Goal: Task Accomplishment & Management: Manage account settings

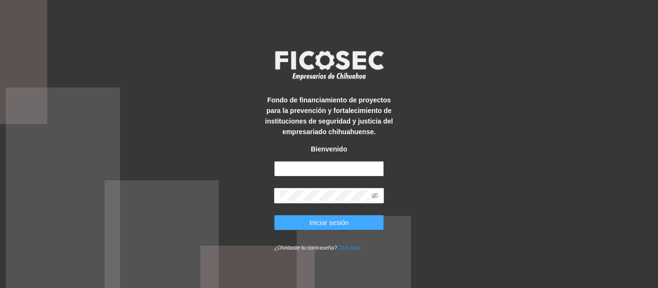
type input "**********"
click at [322, 221] on span "Iniciar sesión" at bounding box center [328, 223] width 39 height 11
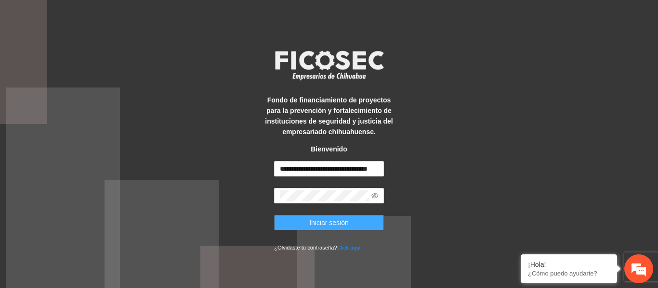
click at [319, 222] on span "Iniciar sesión" at bounding box center [328, 223] width 39 height 11
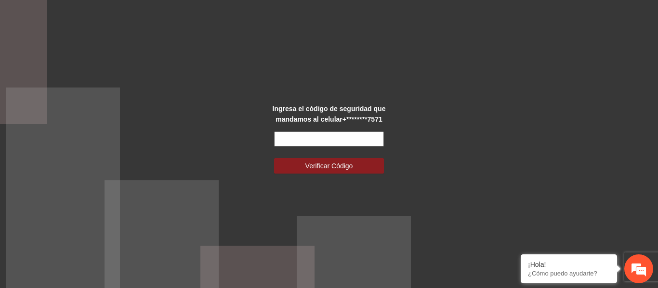
click at [325, 141] on input "text" at bounding box center [329, 138] width 110 height 15
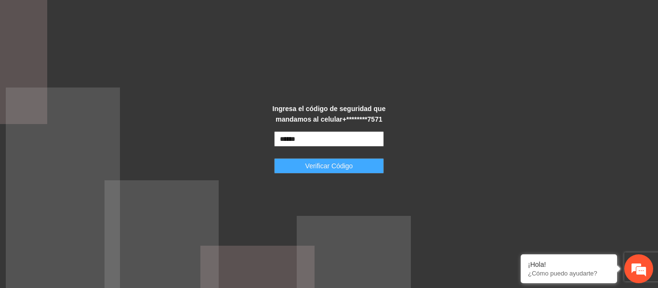
type input "******"
click at [367, 172] on button "Verificar Código" at bounding box center [329, 165] width 110 height 15
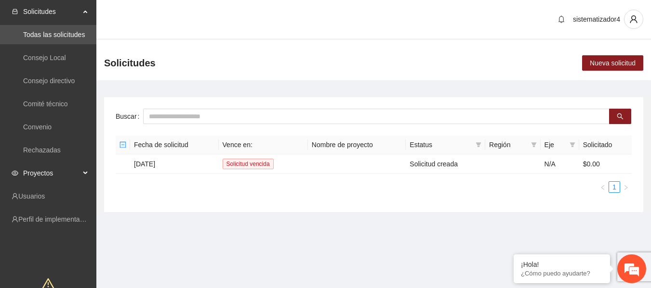
click at [39, 168] on span "Proyectos" at bounding box center [51, 173] width 57 height 19
click at [43, 125] on link "Convenio" at bounding box center [37, 127] width 28 height 8
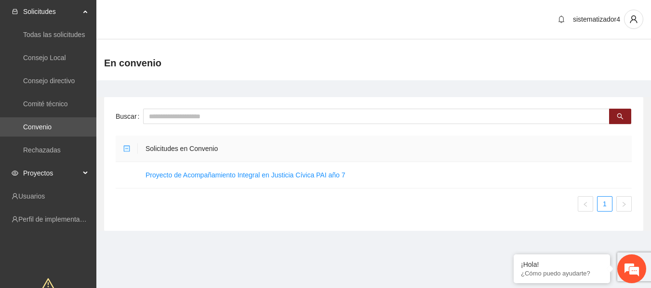
click at [33, 176] on span "Proyectos" at bounding box center [51, 173] width 57 height 19
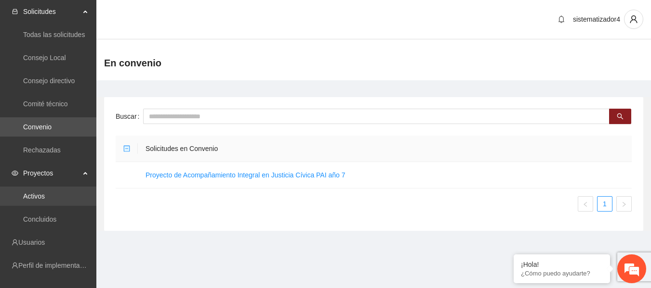
click at [35, 199] on link "Activos" at bounding box center [34, 197] width 22 height 8
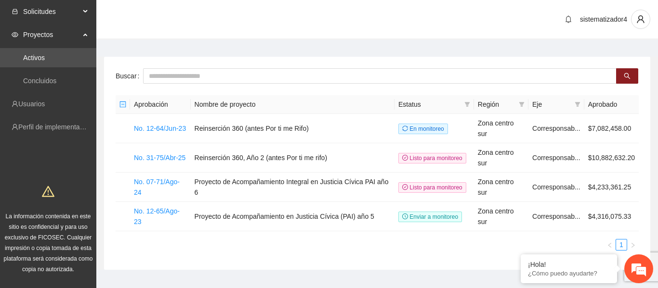
click at [46, 10] on span "Solicitudes" at bounding box center [51, 11] width 57 height 19
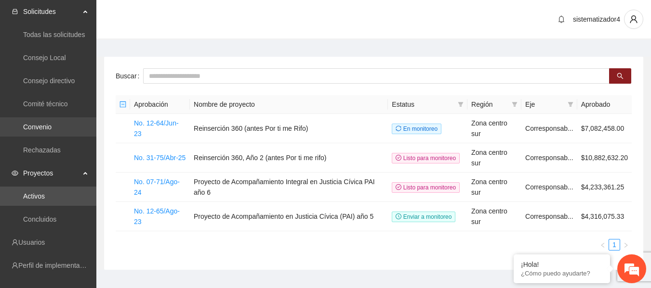
click at [49, 130] on link "Convenio" at bounding box center [37, 127] width 28 height 8
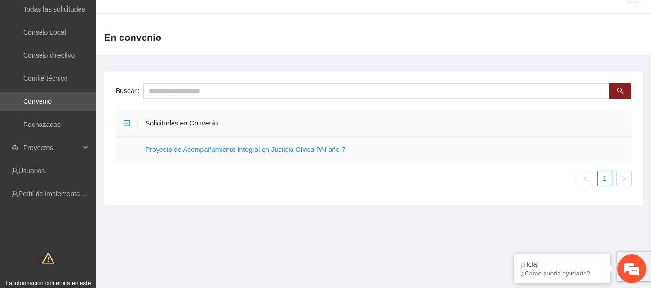
scroll to position [48, 0]
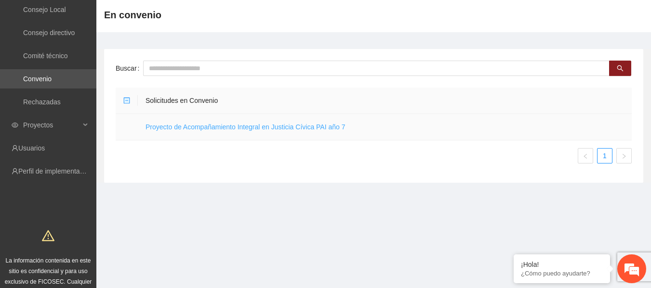
click at [320, 129] on link "Proyecto de Acompañamiento Integral en Justicia Cívica PAI año 7" at bounding box center [245, 127] width 200 height 8
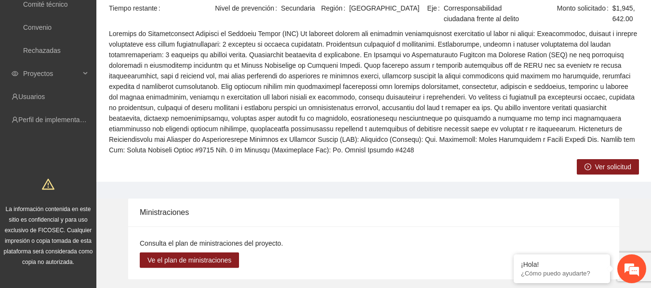
scroll to position [94, 0]
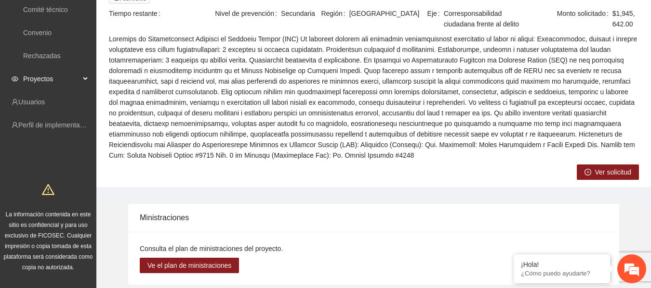
click at [37, 77] on span "Proyectos" at bounding box center [51, 78] width 57 height 19
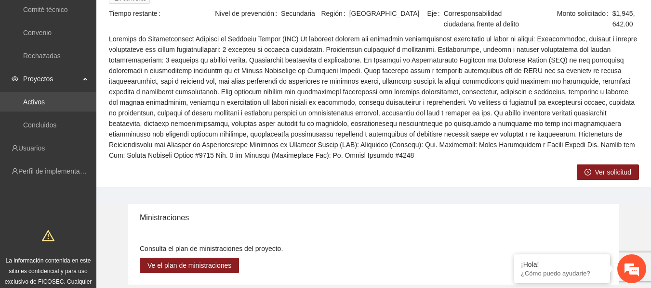
click at [38, 101] on link "Activos" at bounding box center [34, 102] width 22 height 8
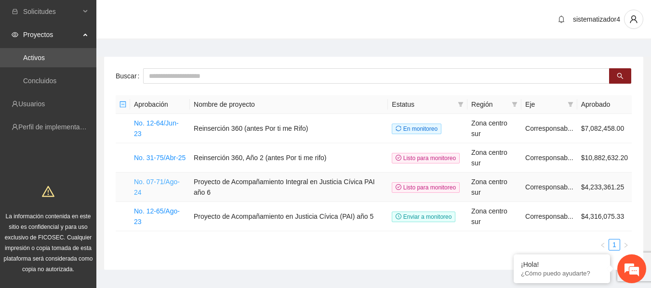
click at [150, 182] on link "No. 07-71/Ago-24" at bounding box center [157, 187] width 46 height 18
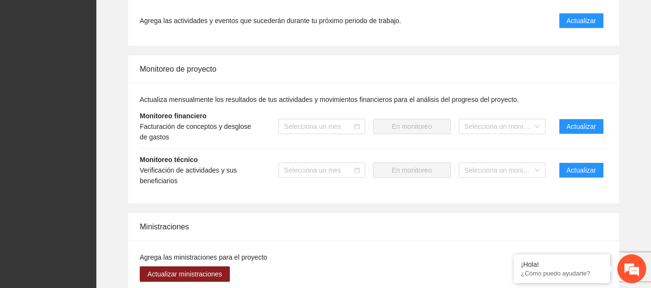
scroll to position [1011, 0]
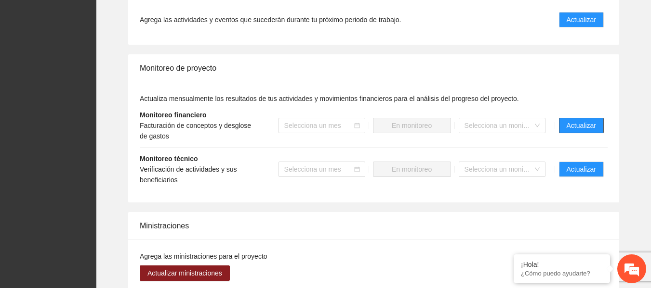
click at [586, 123] on span "Actualizar" at bounding box center [580, 125] width 29 height 11
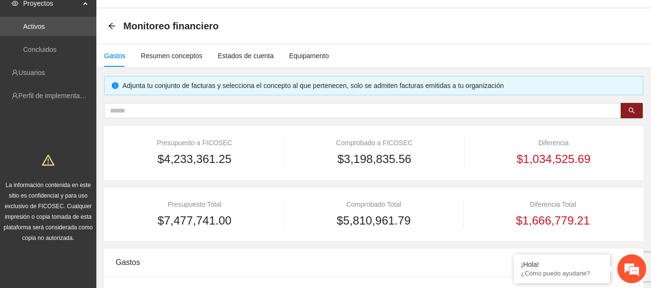
scroll to position [48, 0]
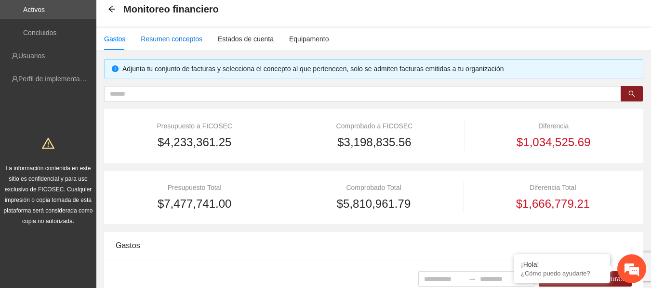
click at [168, 37] on div "Resumen conceptos" at bounding box center [172, 39] width 62 height 11
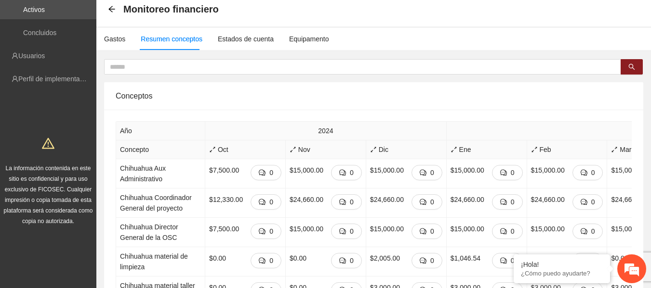
scroll to position [0, 0]
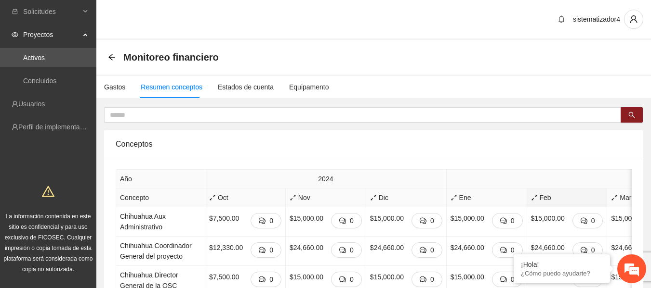
drag, startPoint x: 552, startPoint y: 205, endPoint x: 589, endPoint y: 201, distance: 37.2
click at [589, 201] on div "Feb" at bounding box center [567, 198] width 72 height 11
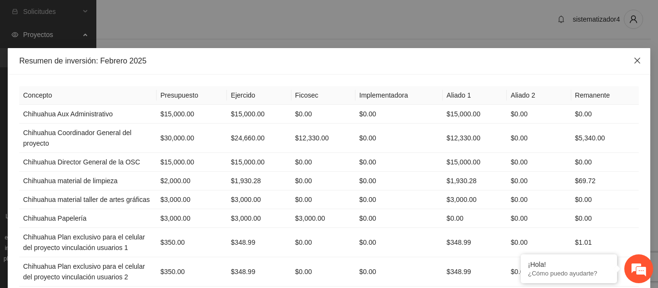
click at [640, 63] on span "Close" at bounding box center [637, 61] width 26 height 26
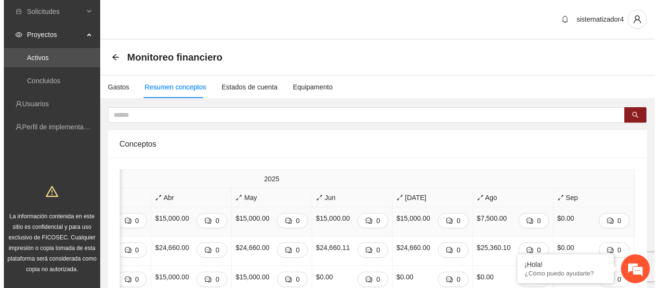
scroll to position [0, 559]
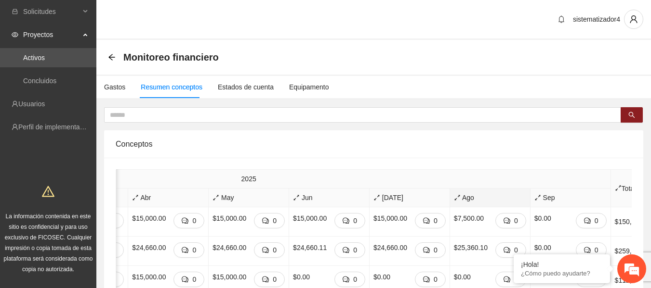
click at [454, 201] on span "Ago" at bounding box center [490, 198] width 72 height 11
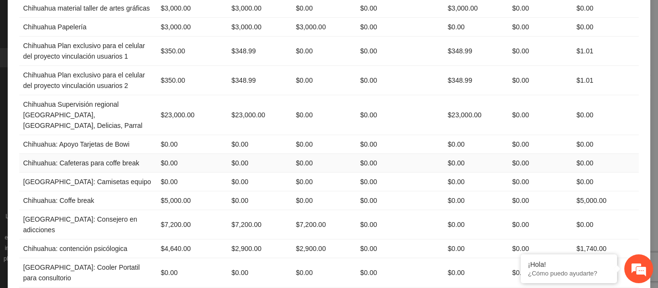
scroll to position [193, 0]
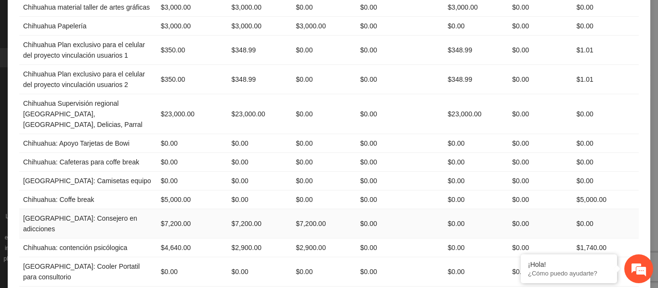
click at [237, 209] on td "$7,200.00" at bounding box center [260, 223] width 65 height 29
click at [239, 239] on td "$2,900.00" at bounding box center [260, 248] width 65 height 19
click at [239, 258] on td "$0.00" at bounding box center [260, 272] width 65 height 29
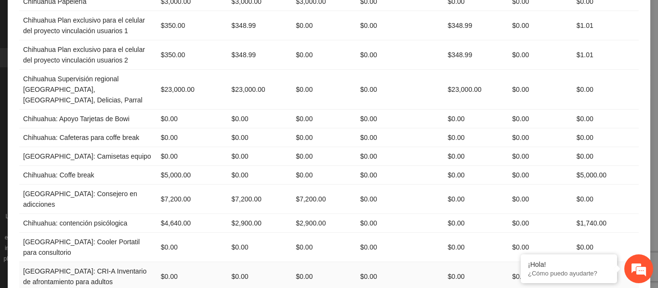
scroll to position [241, 0]
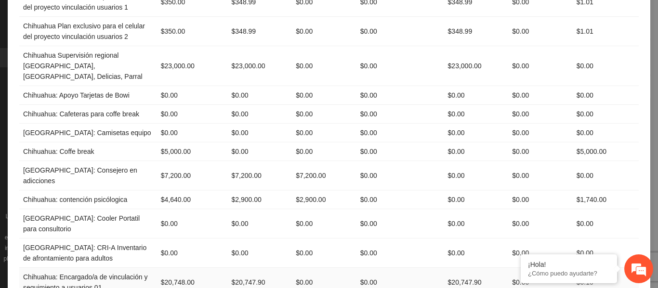
click at [239, 268] on td "$20,747.90" at bounding box center [260, 282] width 65 height 29
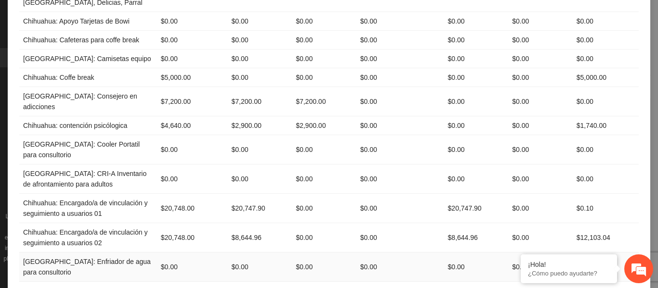
scroll to position [337, 0]
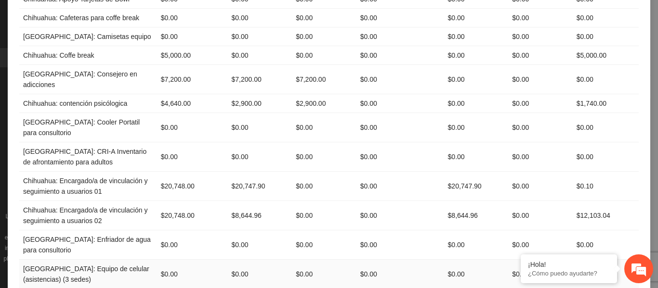
click at [243, 260] on td "$0.00" at bounding box center [260, 274] width 65 height 29
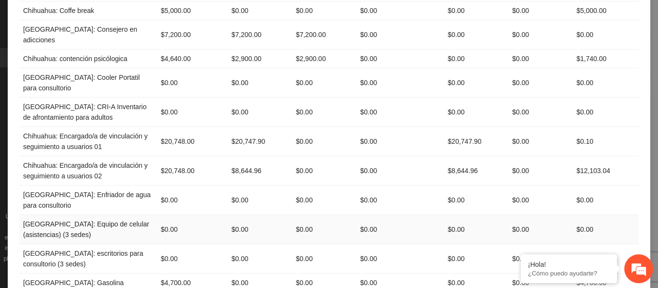
scroll to position [433, 0]
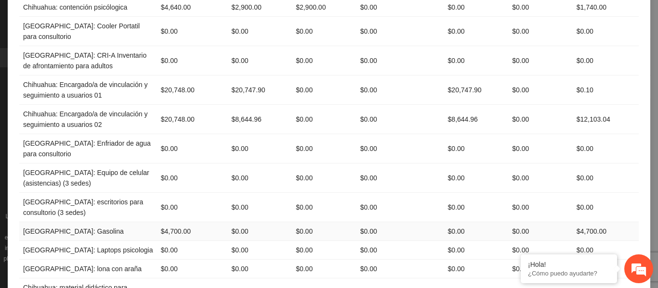
click at [238, 222] on td "$0.00" at bounding box center [260, 231] width 65 height 19
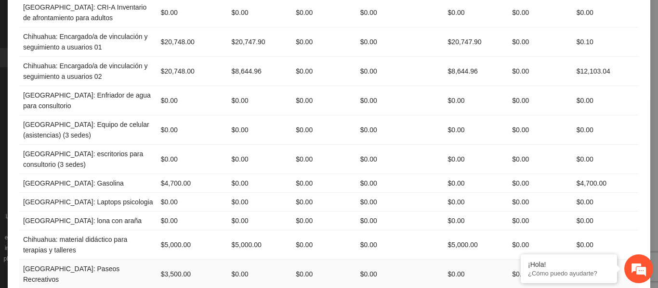
click at [238, 260] on td "$0.00" at bounding box center [260, 274] width 65 height 29
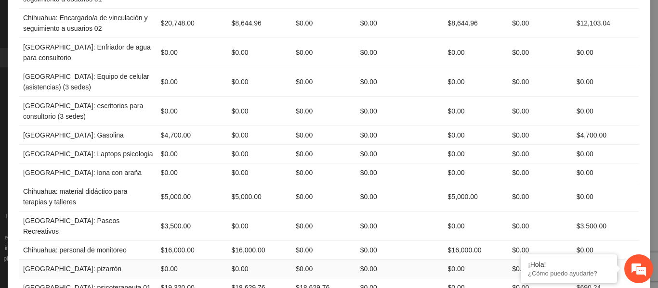
click at [238, 260] on td "$0.00" at bounding box center [260, 269] width 65 height 19
click at [240, 279] on td "$18,629.76" at bounding box center [260, 288] width 65 height 19
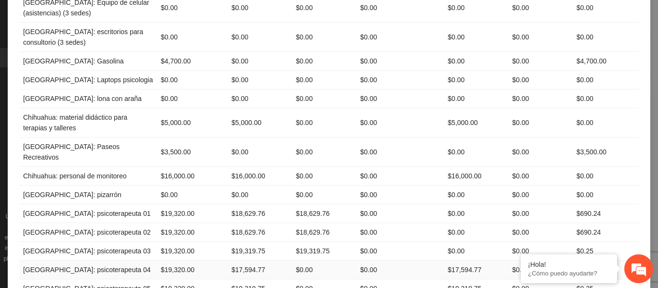
scroll to position [626, 0]
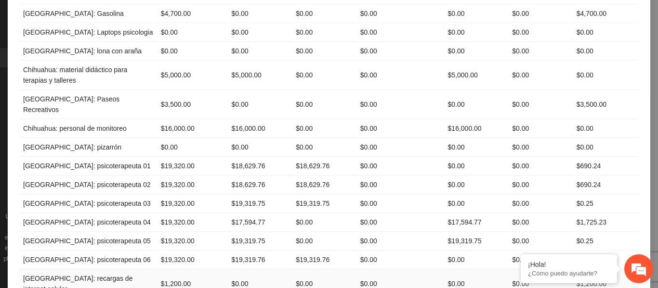
scroll to position [674, 0]
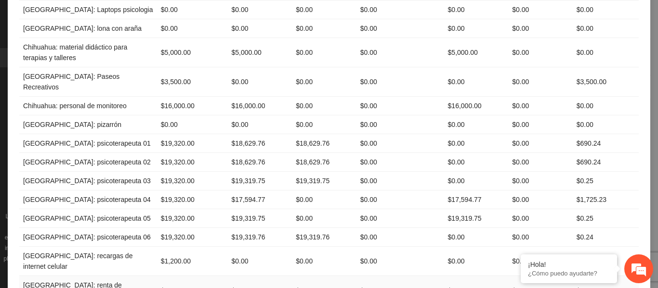
click at [241, 276] on td "$1,406.79" at bounding box center [260, 290] width 65 height 29
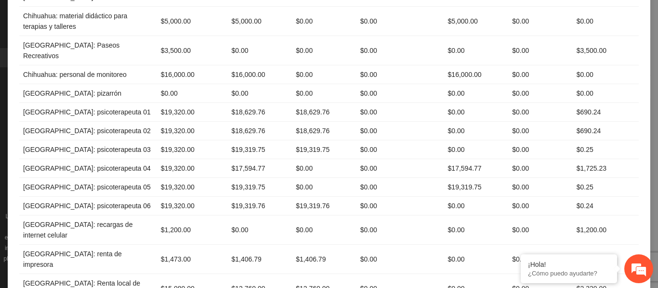
scroll to position [722, 0]
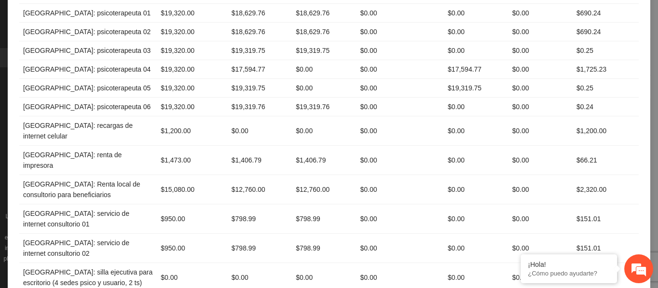
scroll to position [867, 0]
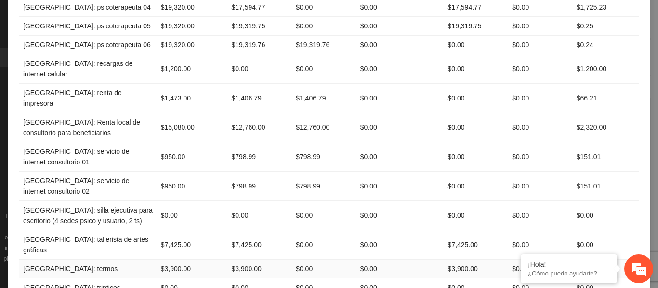
click at [251, 260] on td "$3,900.00" at bounding box center [260, 269] width 65 height 19
click at [241, 279] on td "$0.00" at bounding box center [260, 288] width 65 height 19
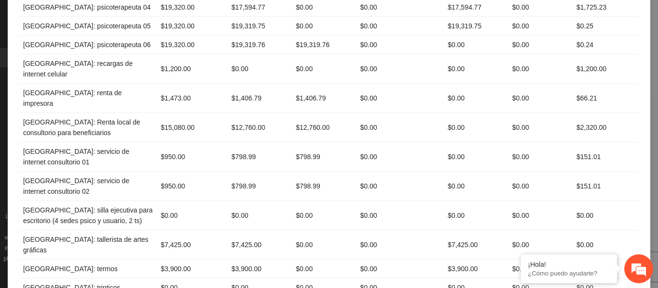
scroll to position [915, 0]
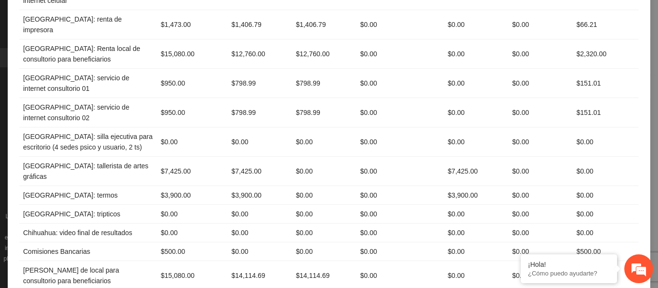
scroll to position [963, 0]
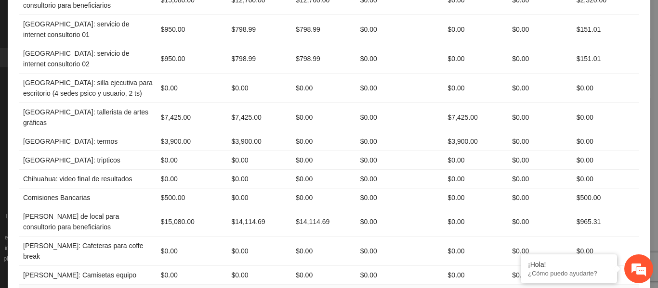
scroll to position [1011, 0]
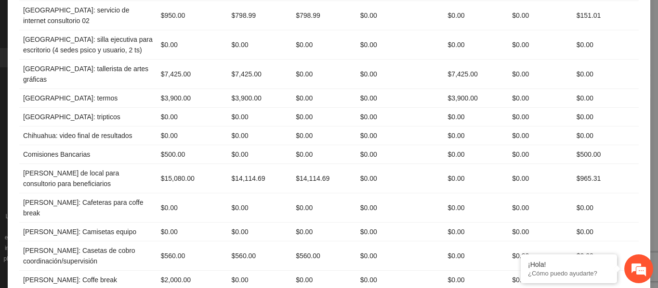
scroll to position [1060, 0]
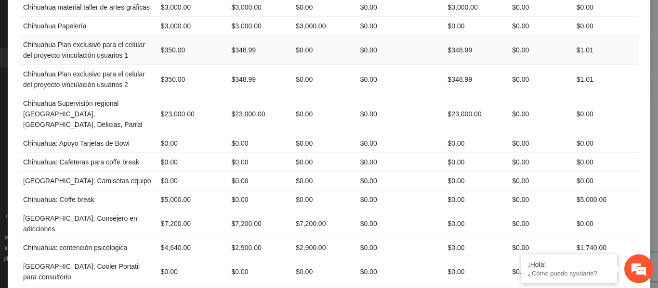
scroll to position [0, 0]
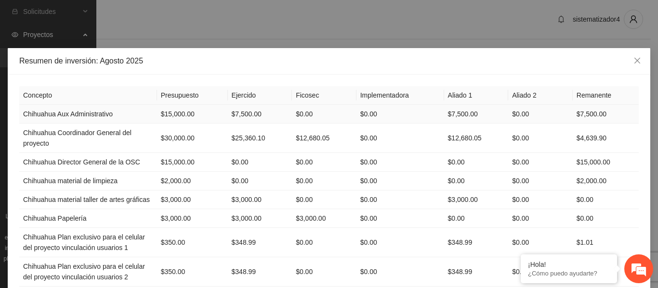
click at [244, 113] on td "$7,500.00" at bounding box center [260, 114] width 65 height 19
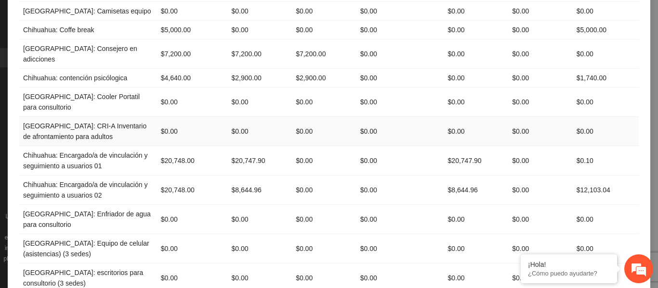
scroll to position [363, 0]
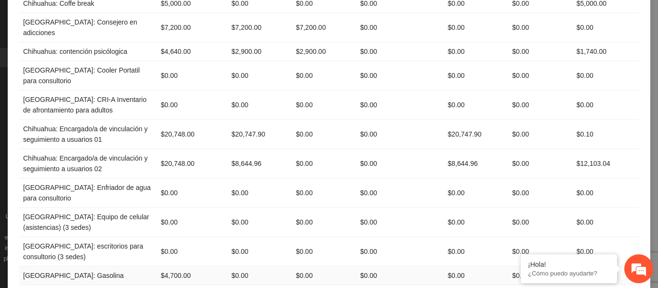
scroll to position [411, 0]
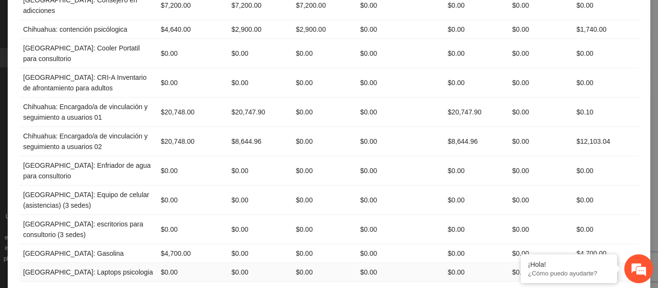
click at [236, 263] on td "$0.00" at bounding box center [260, 272] width 65 height 19
click at [232, 186] on td "$0.00" at bounding box center [260, 200] width 65 height 29
click at [238, 215] on td "$0.00" at bounding box center [260, 229] width 65 height 29
click at [240, 245] on td "$0.00" at bounding box center [260, 254] width 65 height 19
click at [233, 263] on td "$0.00" at bounding box center [260, 272] width 65 height 19
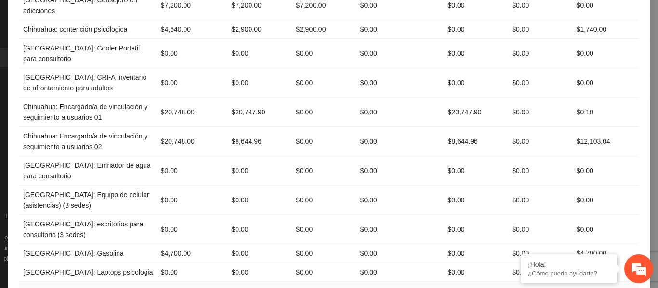
click at [236, 282] on td "$0.00" at bounding box center [260, 291] width 65 height 19
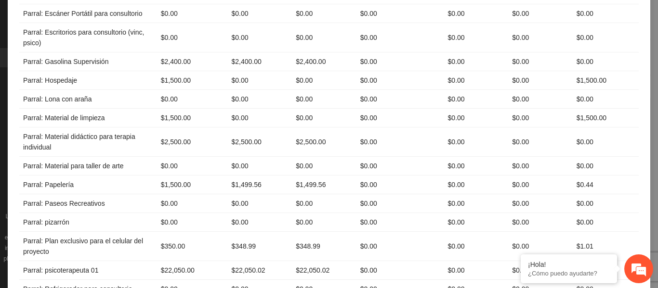
scroll to position [2649, 0]
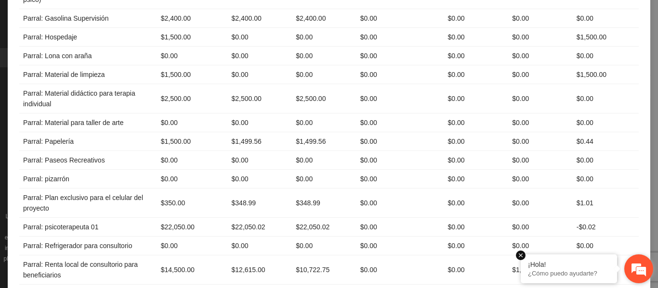
drag, startPoint x: 644, startPoint y: 265, endPoint x: 582, endPoint y: 268, distance: 62.2
click at [518, 276] on body "**********" at bounding box center [325, 144] width 651 height 288
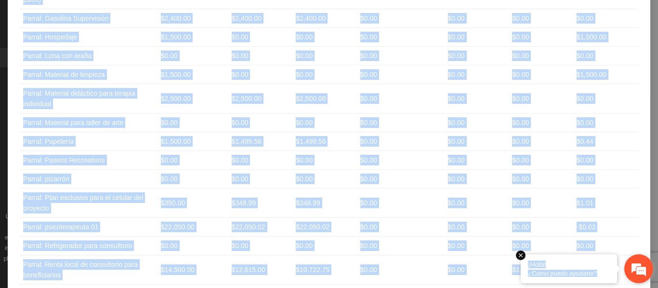
click at [521, 255] on em at bounding box center [521, 256] width 10 height 10
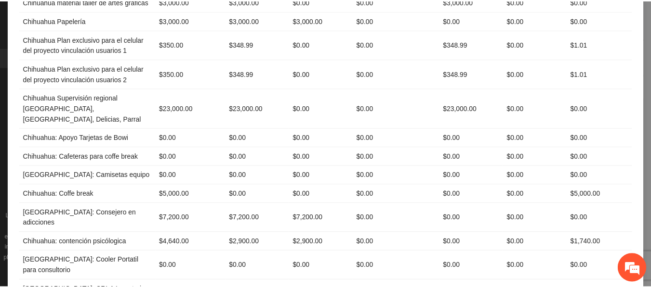
scroll to position [0, 0]
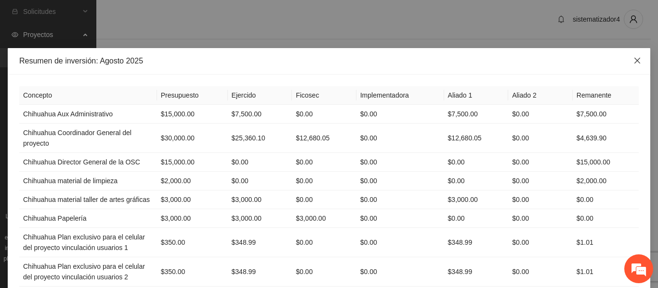
click at [634, 58] on icon "close" at bounding box center [637, 61] width 8 height 8
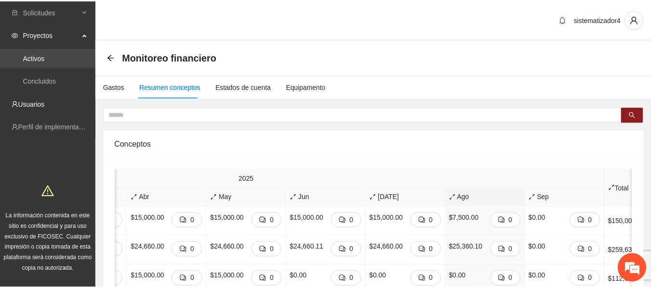
scroll to position [0, 552]
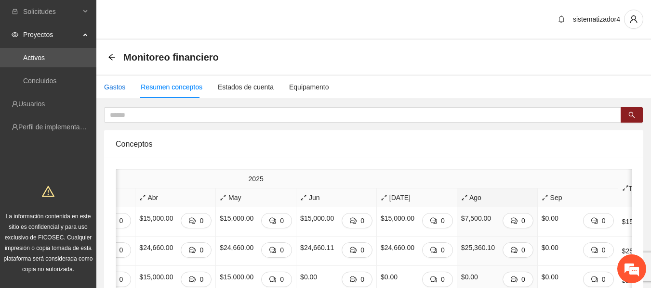
click at [110, 86] on div "Gastos" at bounding box center [114, 87] width 21 height 11
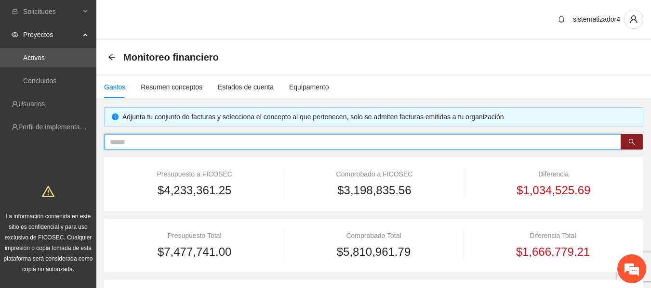
click at [143, 137] on input "text" at bounding box center [358, 142] width 497 height 11
click at [629, 141] on icon "search" at bounding box center [631, 142] width 7 height 7
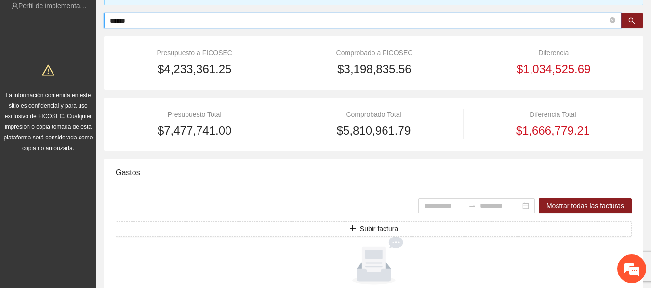
scroll to position [34, 0]
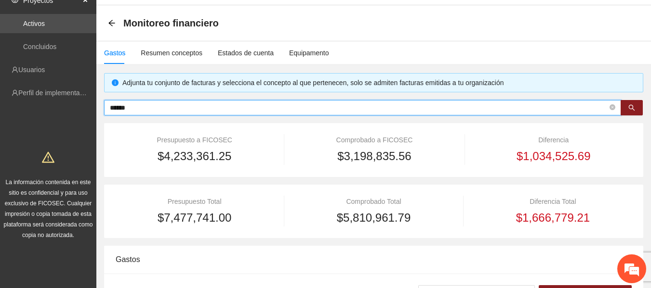
click at [156, 109] on input "******" at bounding box center [358, 108] width 497 height 11
type input "****"
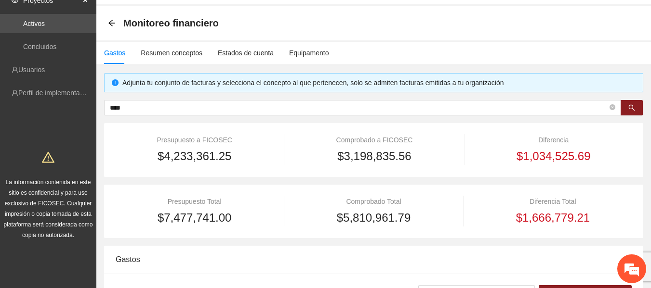
click at [114, 56] on div "Gastos" at bounding box center [114, 53] width 21 height 11
click at [110, 25] on icon "arrow-left" at bounding box center [111, 23] width 6 height 6
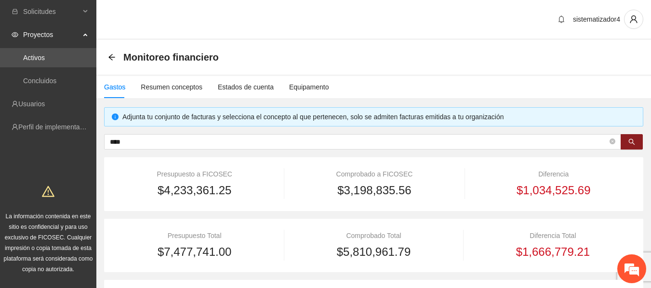
click at [113, 52] on div "Monitoreo financiero" at bounding box center [166, 57] width 117 height 15
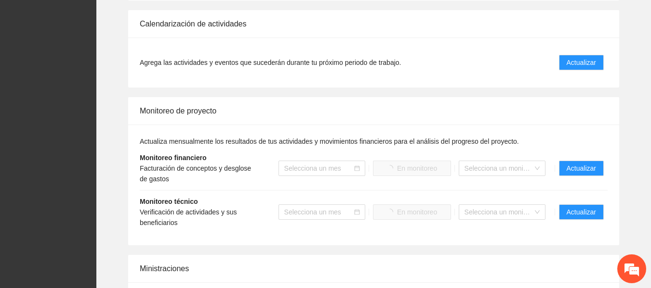
scroll to position [1060, 0]
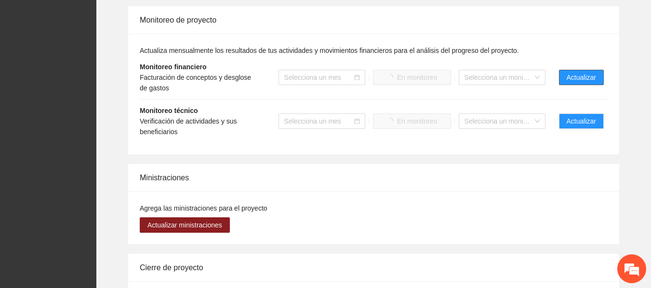
click at [582, 76] on span "Actualizar" at bounding box center [580, 77] width 29 height 11
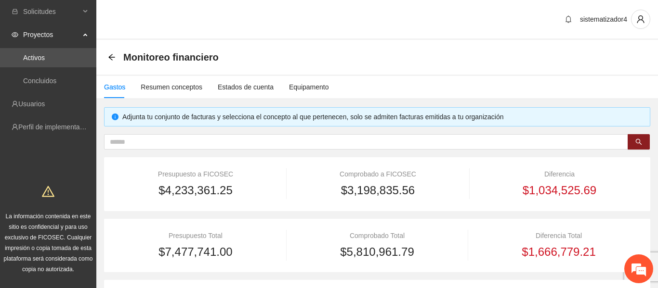
type input "**********"
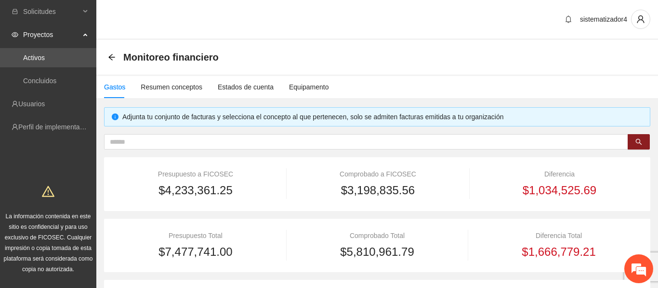
type input "**********"
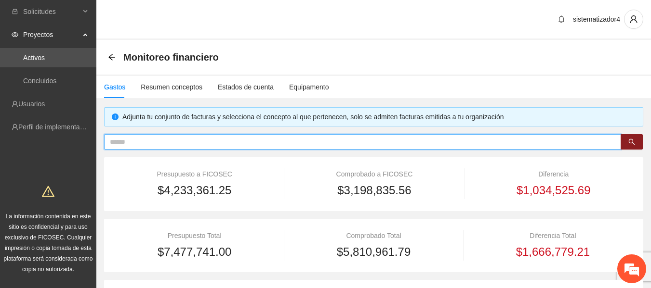
click at [182, 138] on input "text" at bounding box center [358, 142] width 497 height 11
type input "**"
type input "**********"
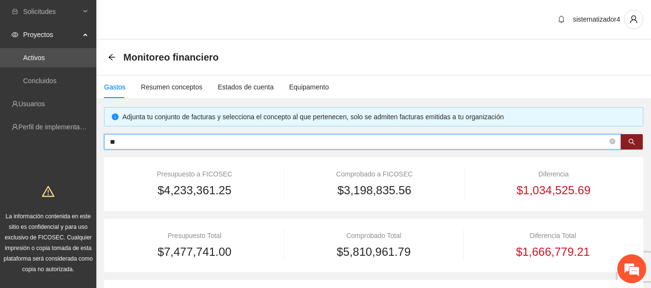
type input "**********"
click at [628, 146] on button "button" at bounding box center [631, 141] width 22 height 15
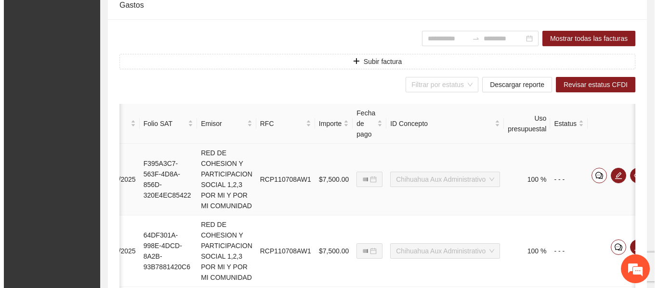
scroll to position [0, 122]
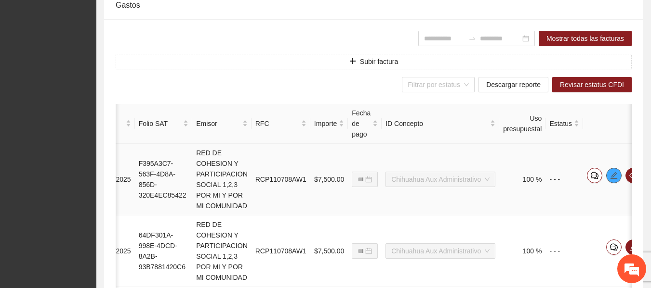
type input "***"
click at [610, 180] on icon "edit" at bounding box center [614, 176] width 8 height 8
click at [606, 183] on button "button" at bounding box center [613, 175] width 15 height 15
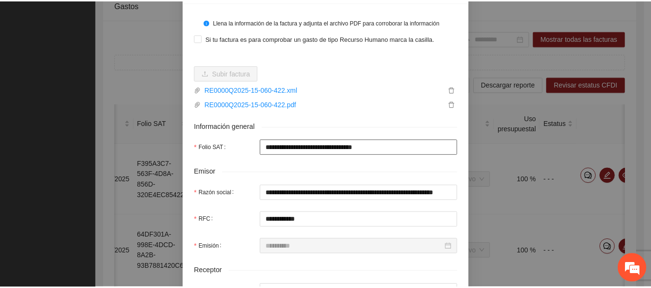
scroll to position [0, 0]
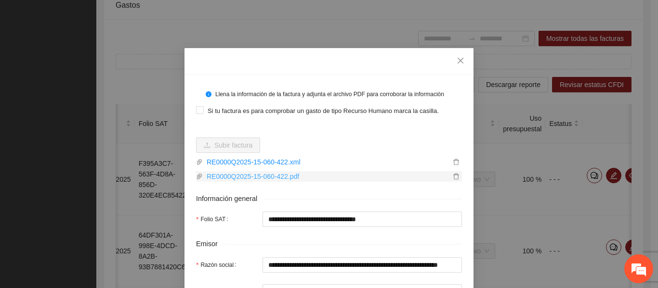
click at [263, 176] on link "RE0000Q2025-15-060-422.pdf" at bounding box center [327, 176] width 248 height 11
click at [274, 177] on link "RE0000Q2025-15-060-422.pdf" at bounding box center [327, 176] width 248 height 11
click at [458, 61] on icon "close" at bounding box center [461, 61] width 6 height 6
